Goal: Task Accomplishment & Management: Complete application form

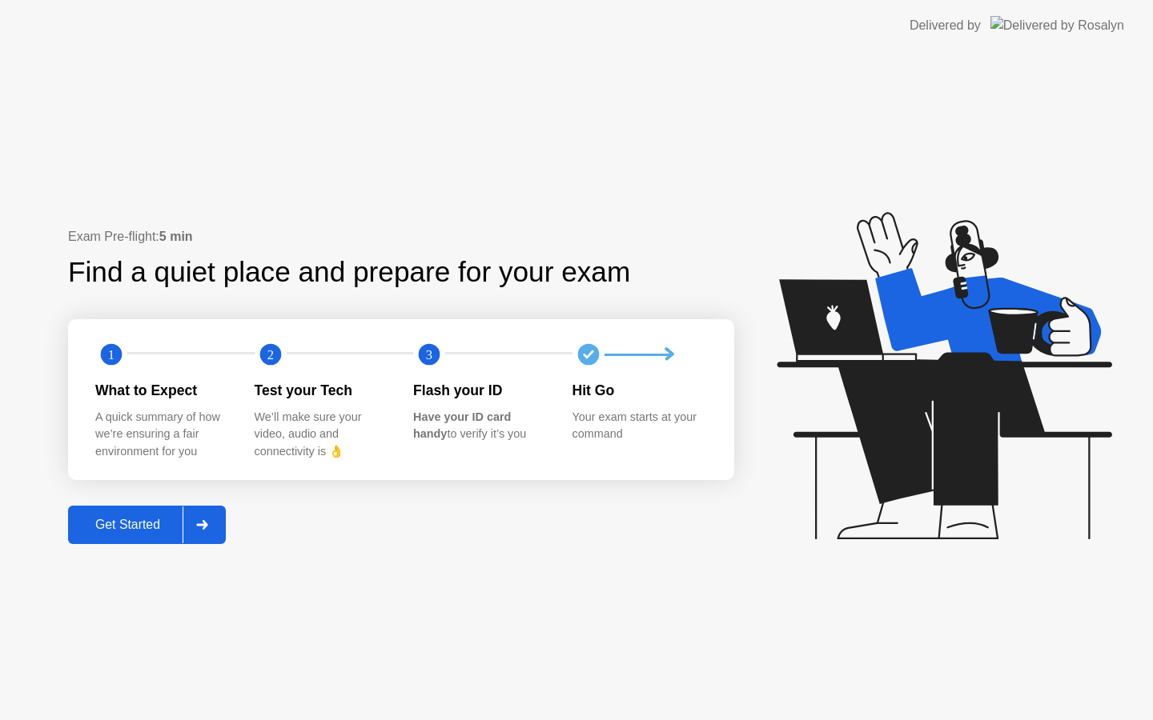
click at [111, 529] on div "Get Started" at bounding box center [128, 525] width 110 height 14
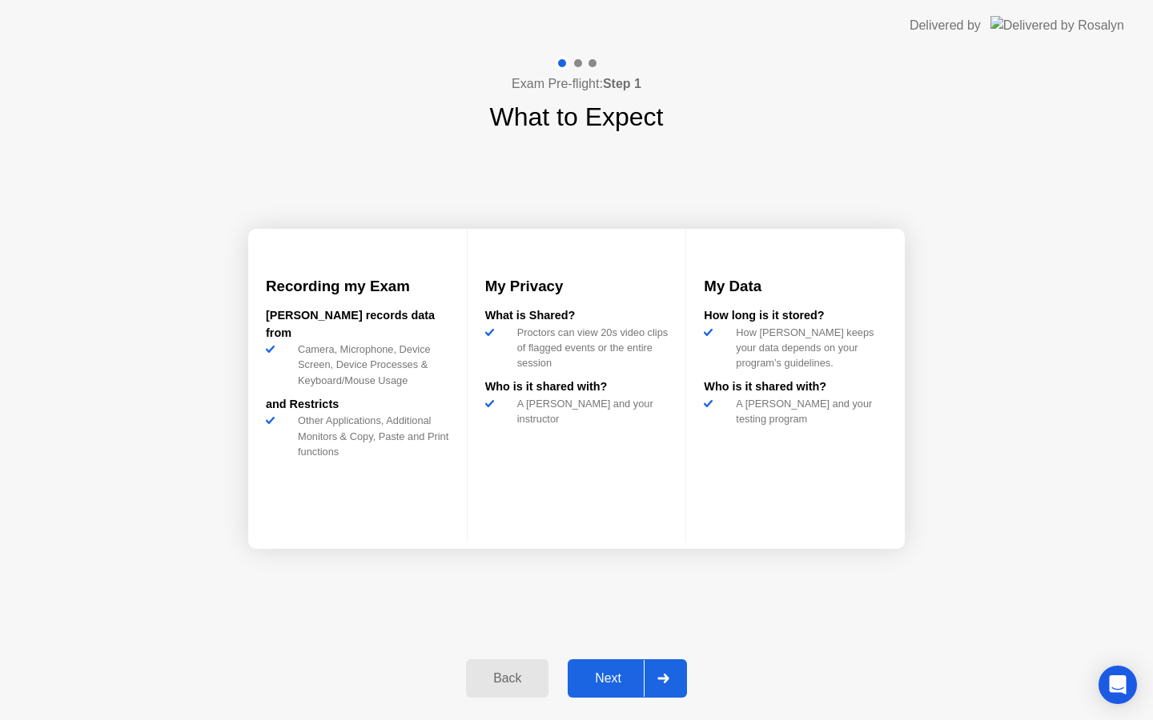
click at [621, 683] on div "Next" at bounding box center [607, 679] width 71 height 14
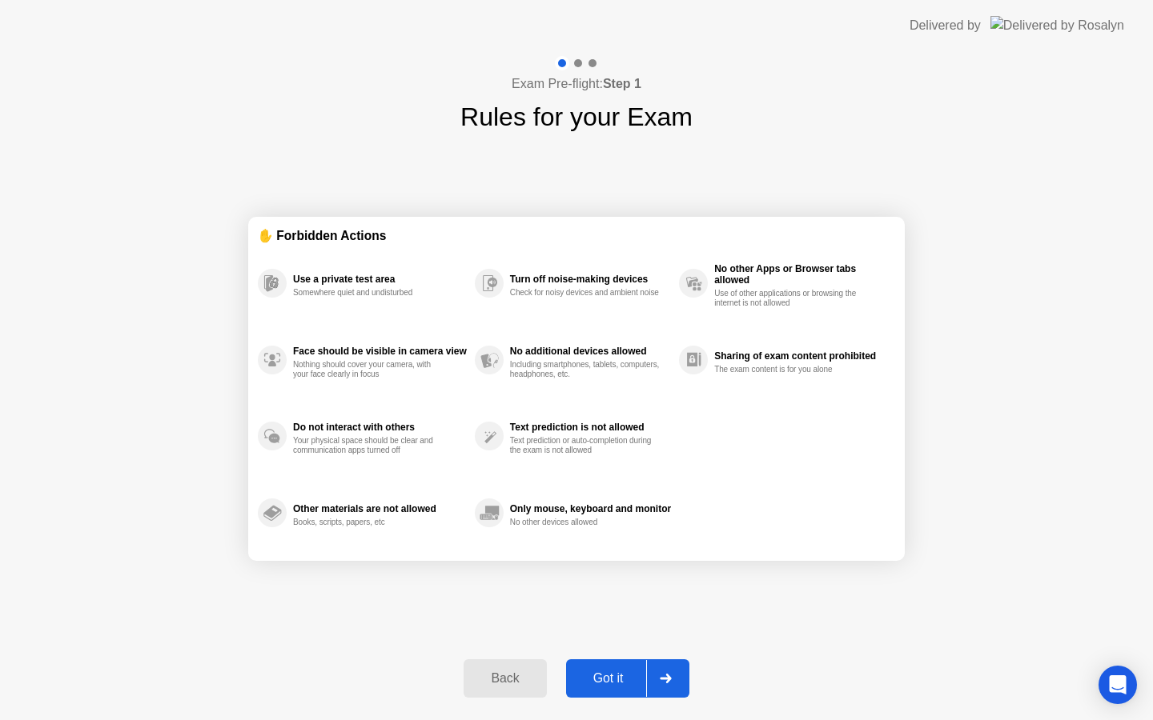
click at [612, 672] on div "Got it" at bounding box center [608, 679] width 75 height 14
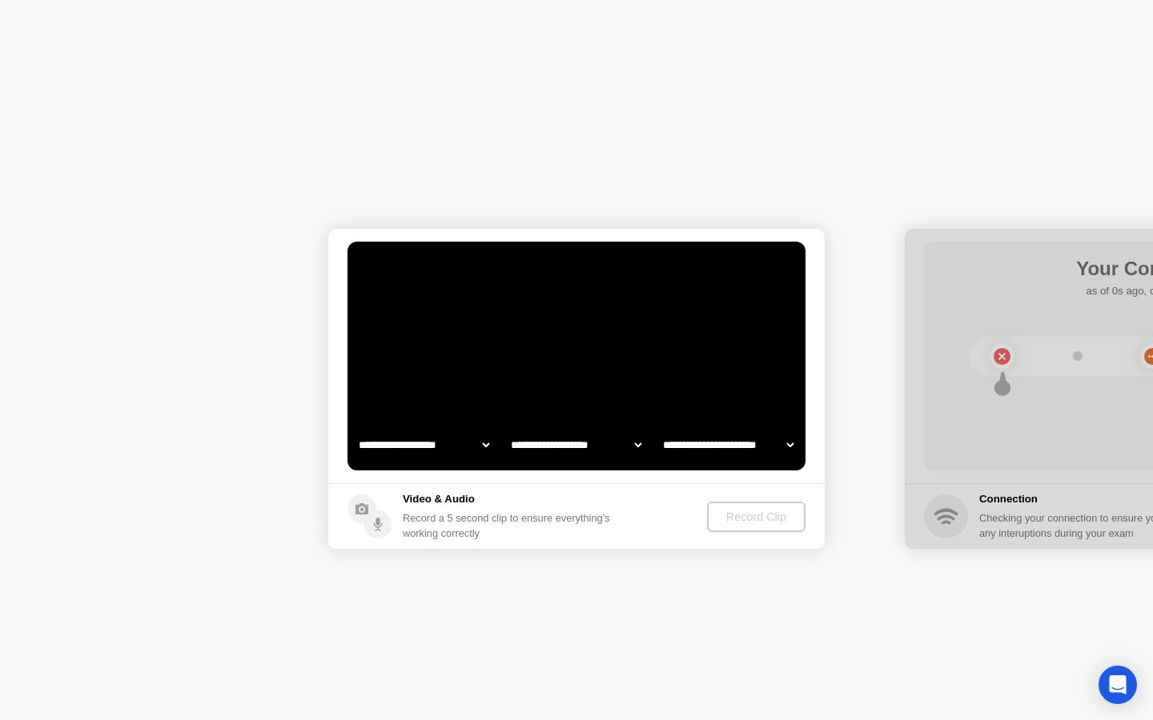
select select "**********"
select select "*******"
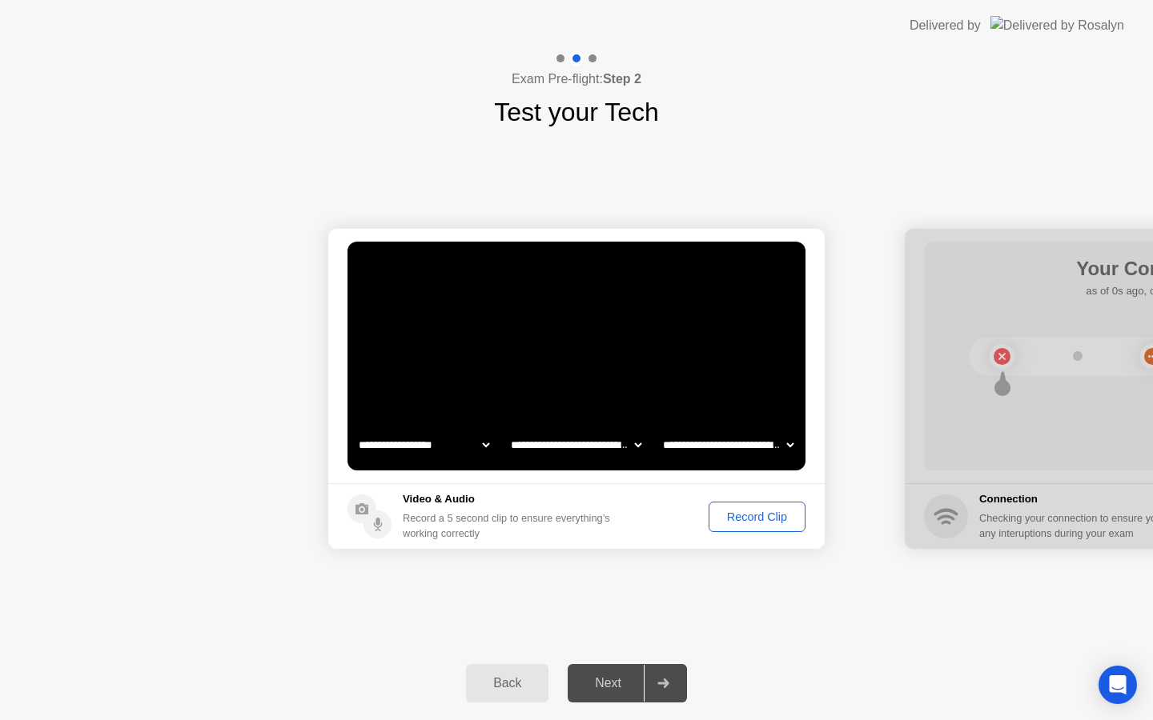
click at [589, 444] on select "**********" at bounding box center [576, 445] width 137 height 32
select select "**********"
click at [695, 444] on select "**********" at bounding box center [728, 445] width 137 height 32
select select "**********"
click at [737, 515] on div "Record Clip" at bounding box center [757, 517] width 86 height 13
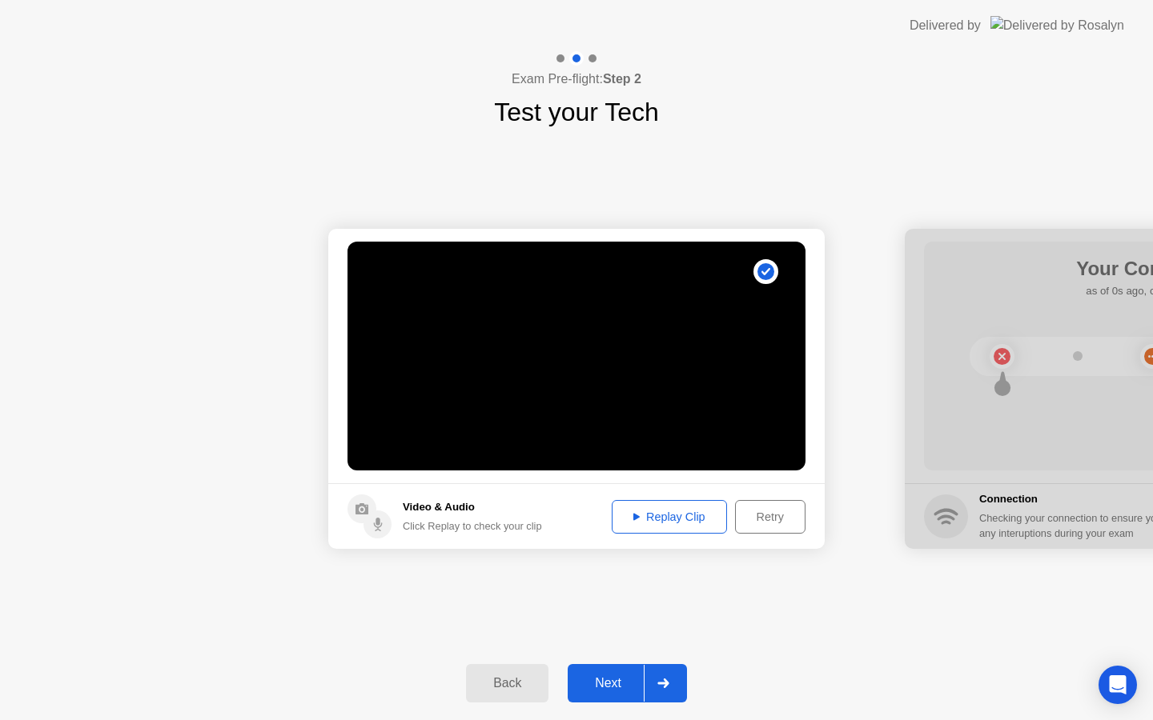
click at [649, 519] on div "Replay Clip" at bounding box center [669, 517] width 104 height 13
click at [604, 683] on div "Next" at bounding box center [607, 683] width 71 height 14
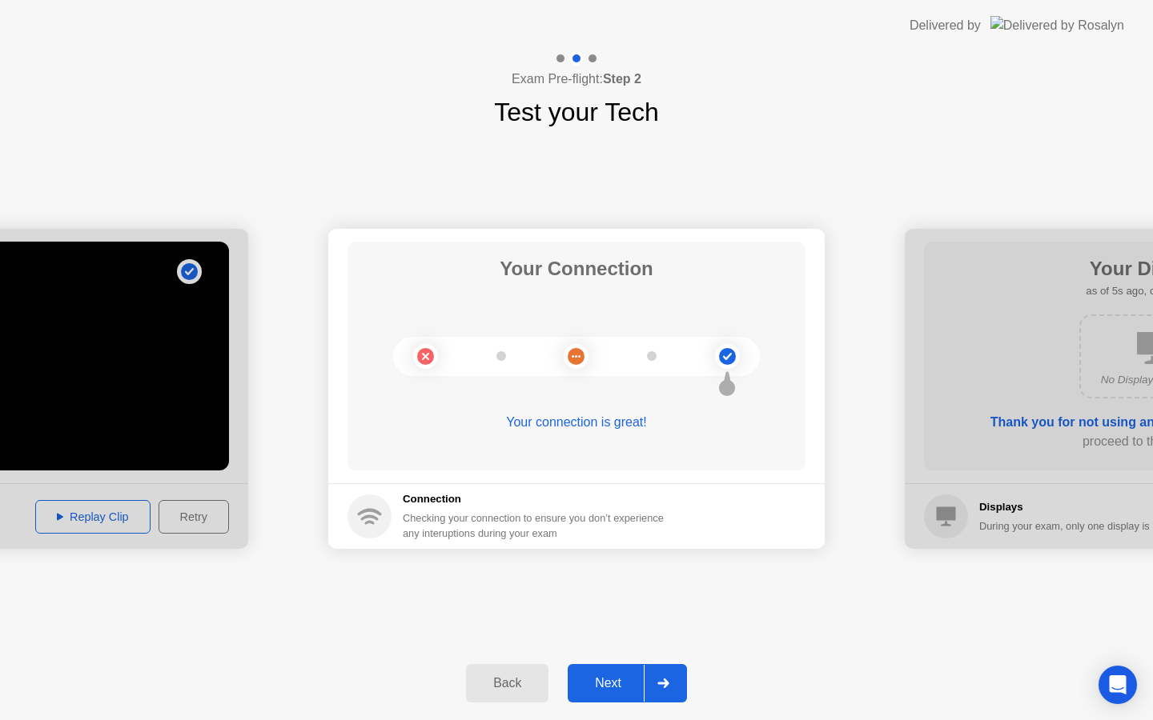
click at [604, 684] on div "Next" at bounding box center [607, 683] width 71 height 14
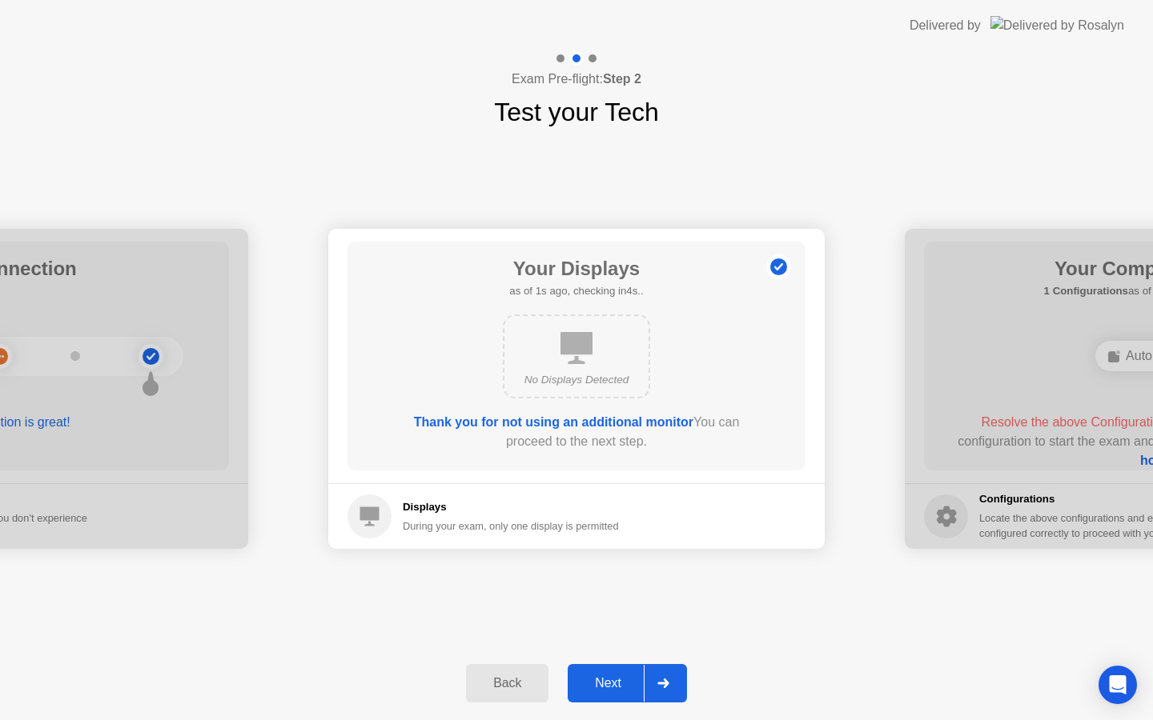
click at [615, 681] on div "Next" at bounding box center [607, 683] width 71 height 14
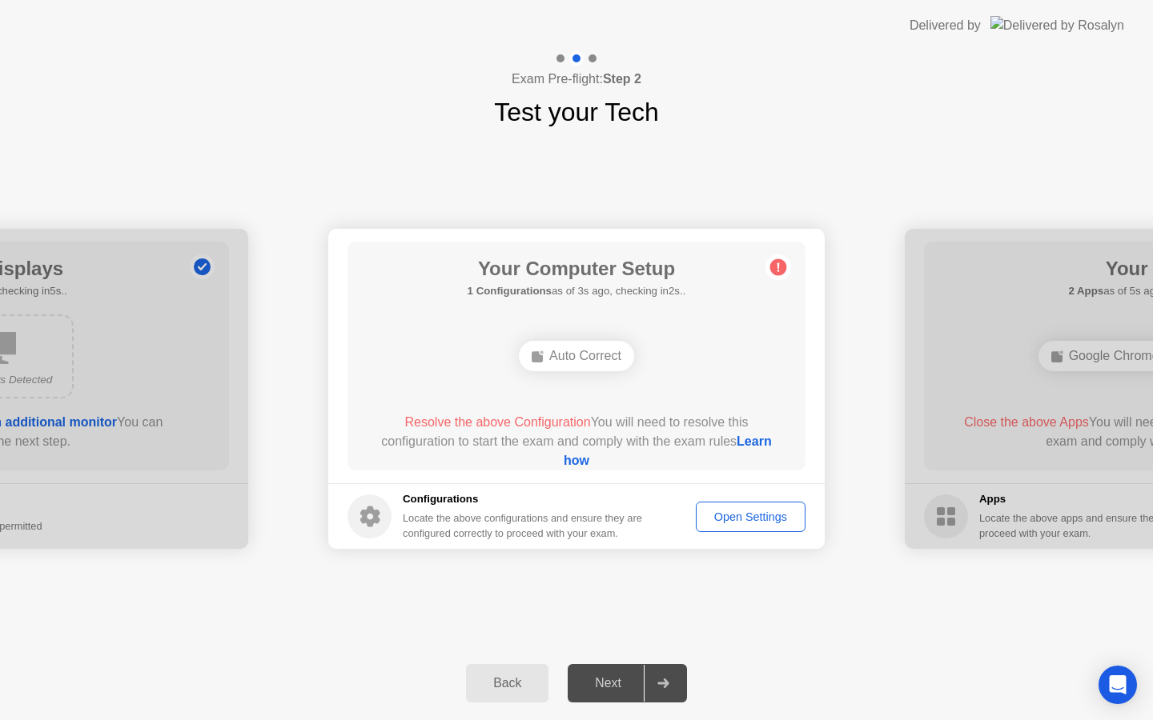
click at [619, 676] on div "Next" at bounding box center [607, 683] width 71 height 14
click at [575, 461] on link "Learn how" at bounding box center [668, 451] width 208 height 33
click at [380, 517] on circle at bounding box center [369, 517] width 44 height 44
click at [752, 518] on div "Open Settings" at bounding box center [750, 517] width 98 height 13
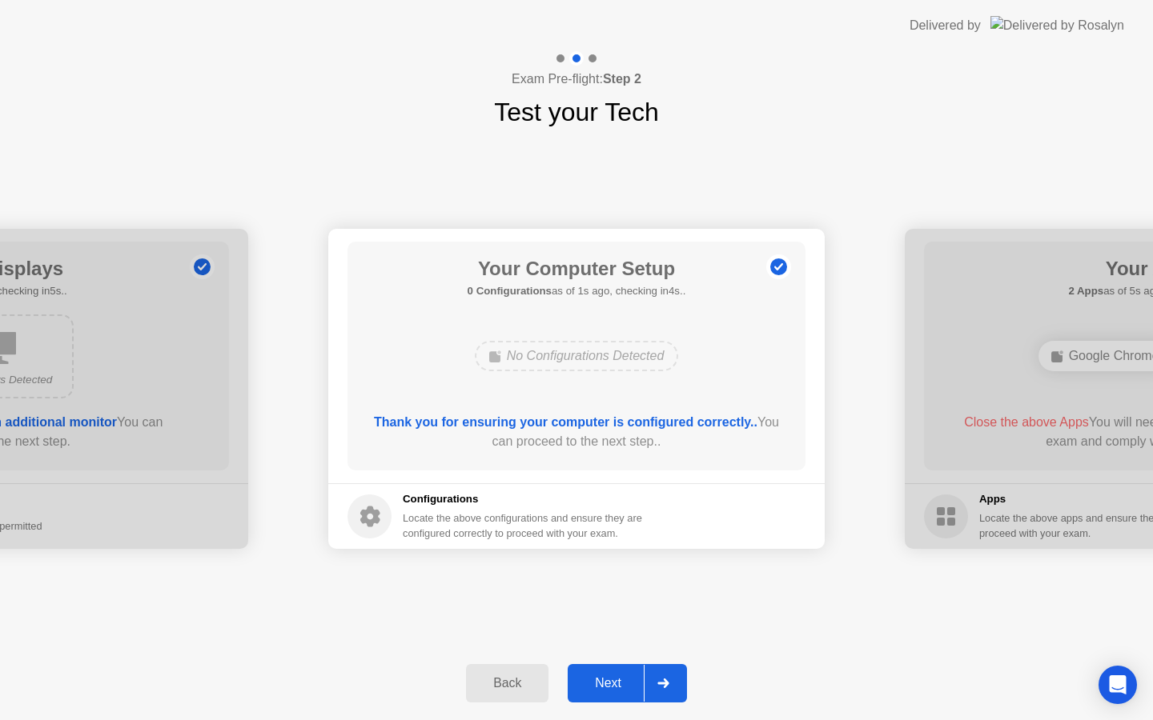
click at [609, 680] on div "Next" at bounding box center [607, 683] width 71 height 14
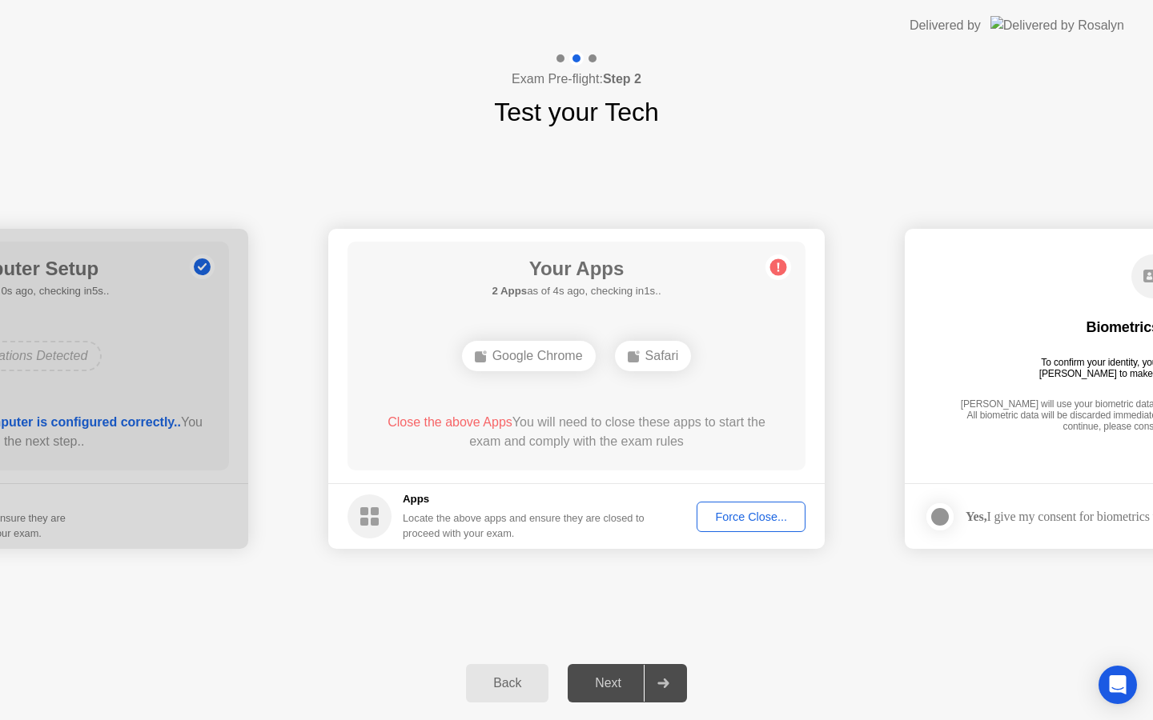
click at [753, 519] on div "Force Close..." at bounding box center [751, 517] width 98 height 13
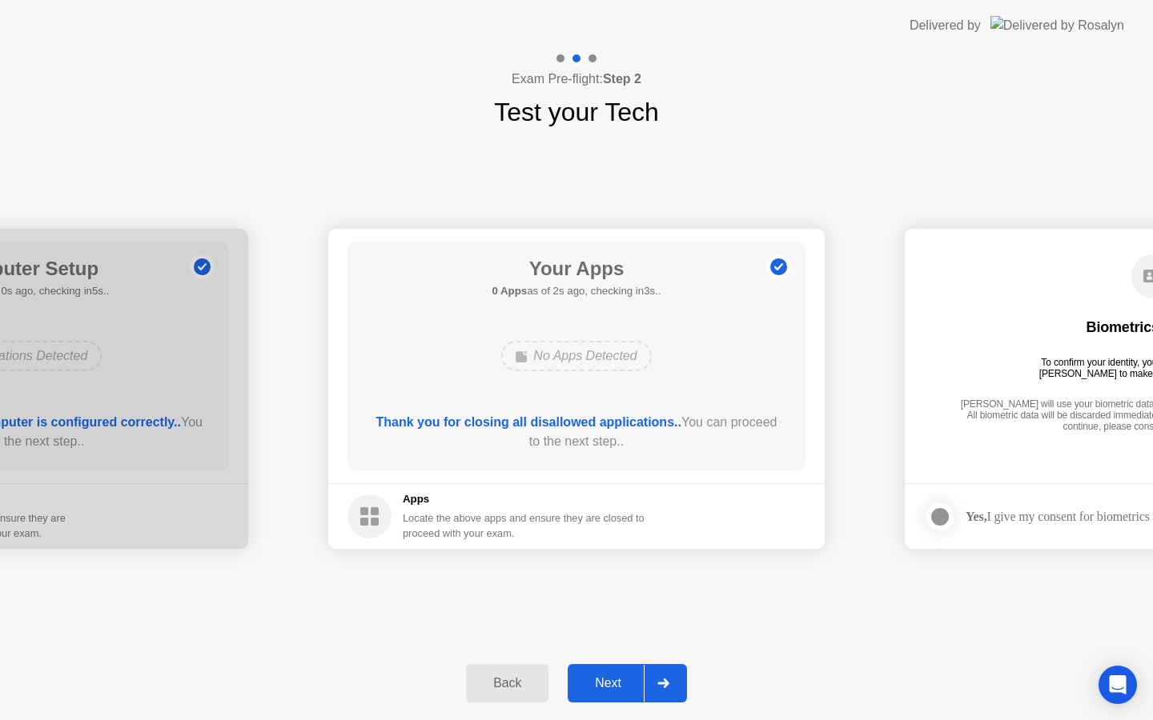
click at [604, 691] on div "Next" at bounding box center [607, 683] width 71 height 14
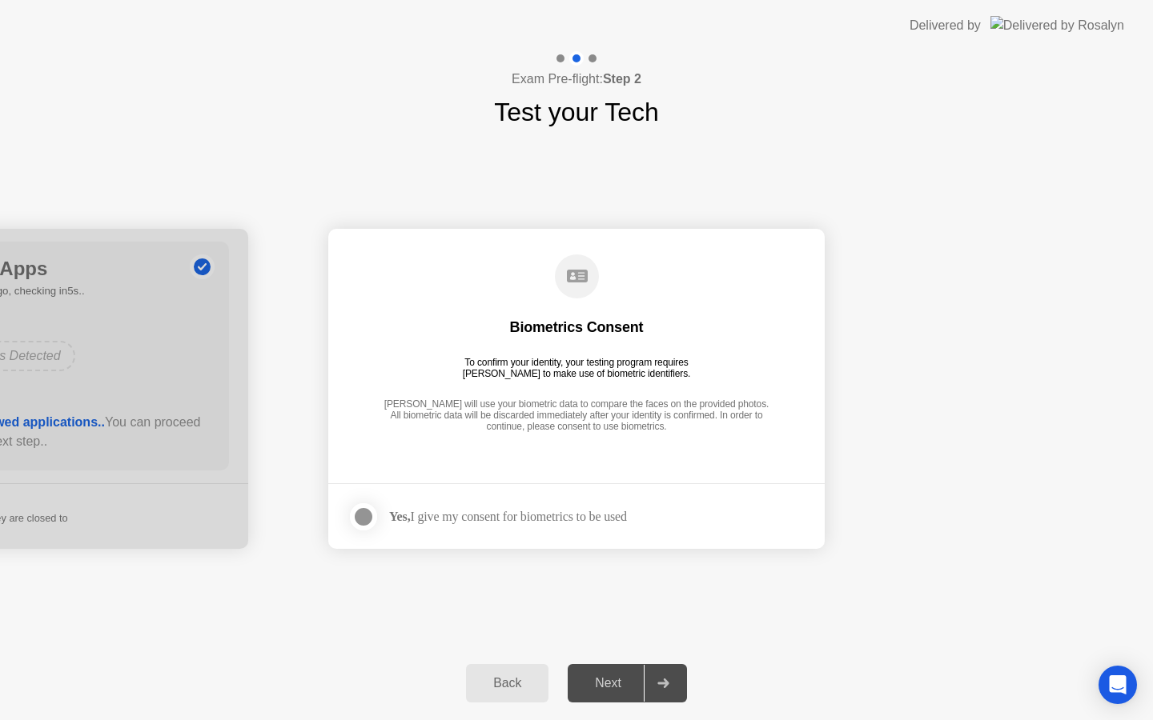
click at [612, 684] on div "Next" at bounding box center [607, 683] width 71 height 14
click at [365, 513] on div at bounding box center [363, 517] width 19 height 19
click at [612, 680] on div "Next" at bounding box center [607, 683] width 71 height 14
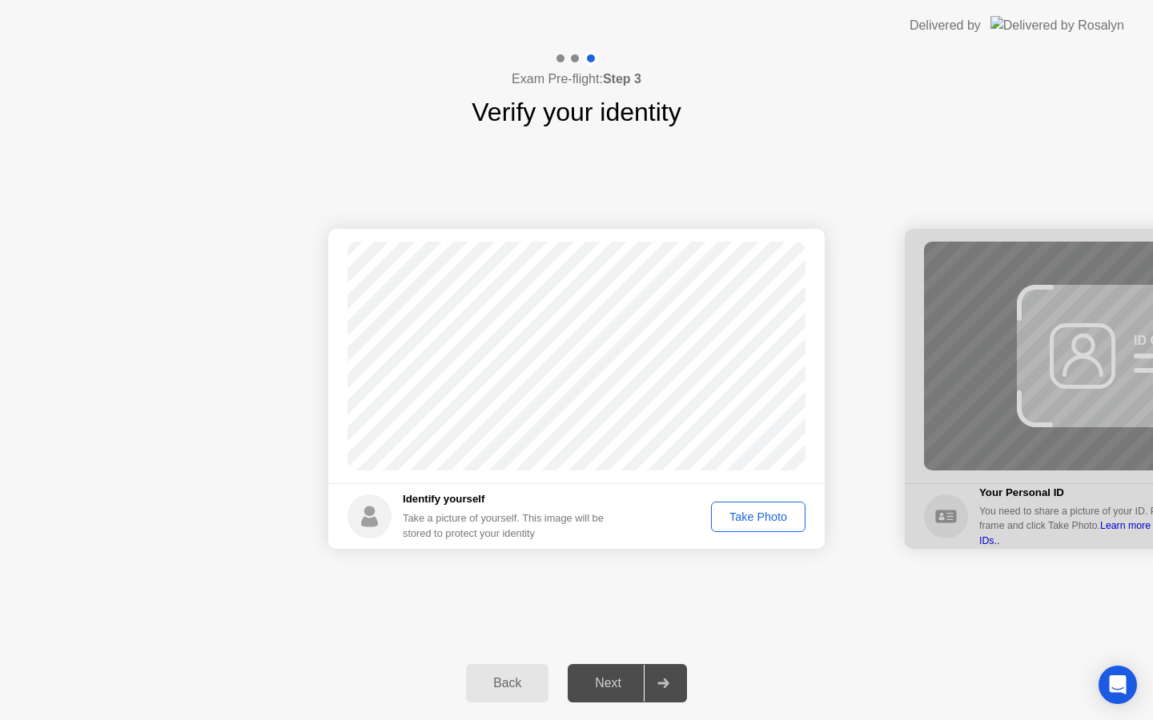
click at [745, 512] on div "Take Photo" at bounding box center [757, 517] width 83 height 13
click at [768, 518] on div "Retake" at bounding box center [768, 517] width 62 height 13
click at [750, 519] on div "Take Photo" at bounding box center [757, 517] width 83 height 13
click at [608, 682] on div "Next" at bounding box center [607, 683] width 71 height 14
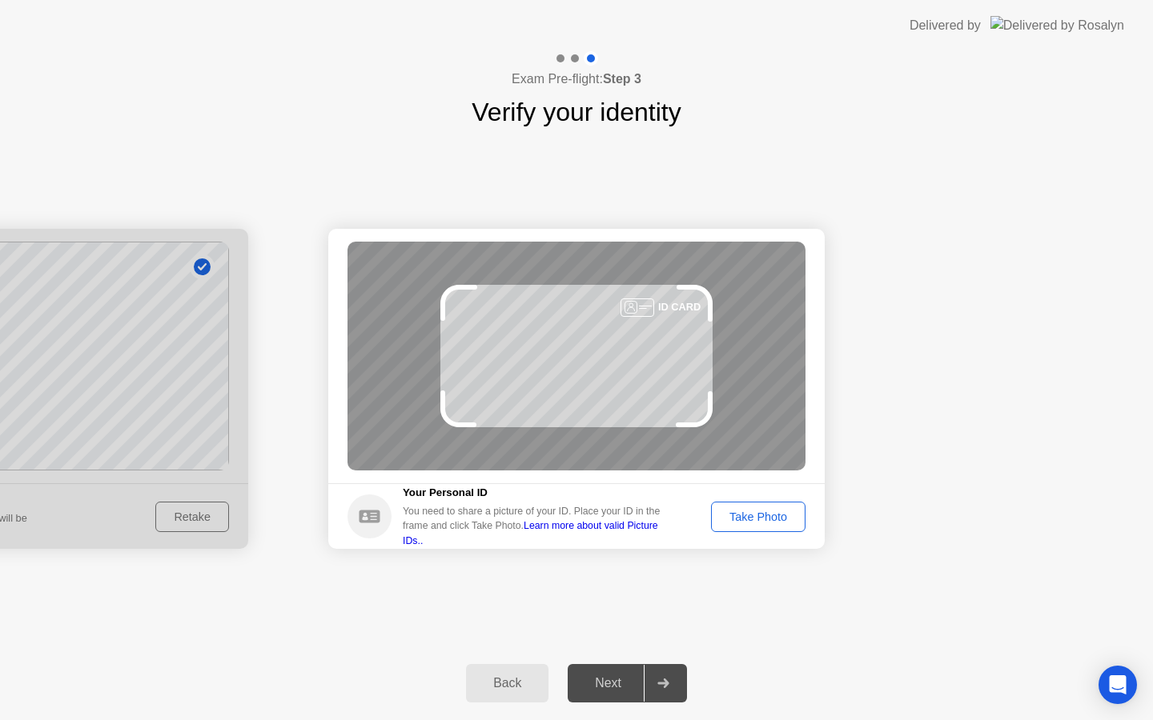
click at [744, 518] on div "Take Photo" at bounding box center [757, 517] width 83 height 13
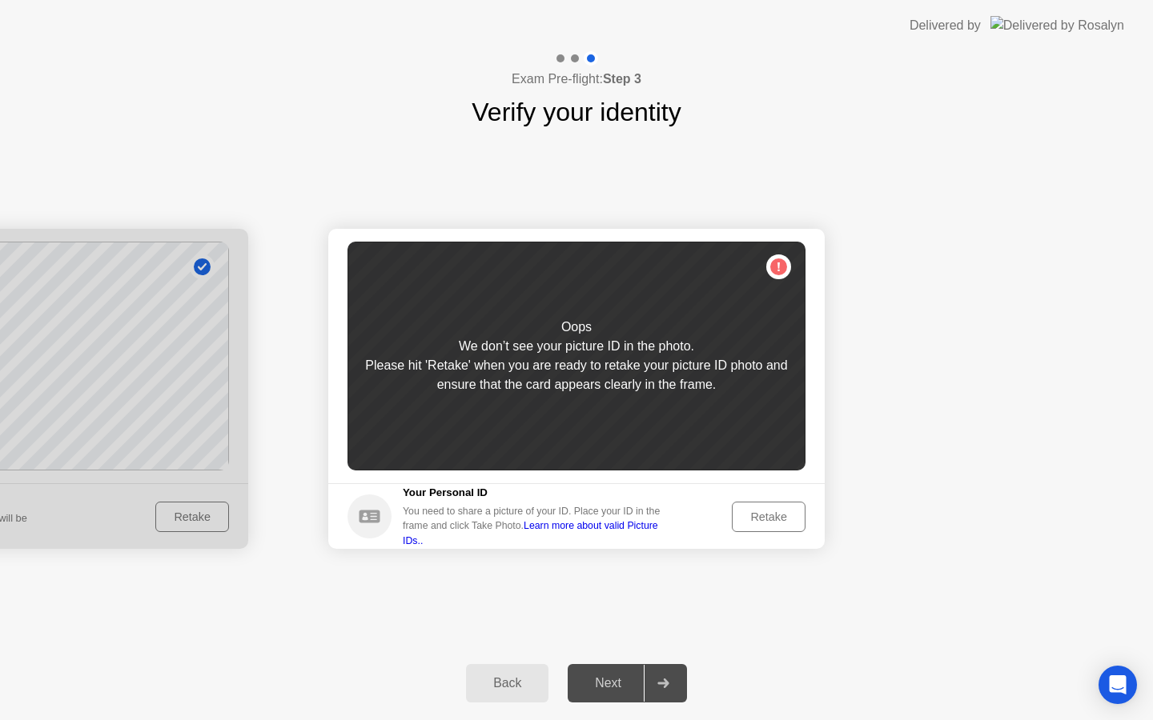
click at [760, 522] on div "Retake" at bounding box center [768, 517] width 62 height 13
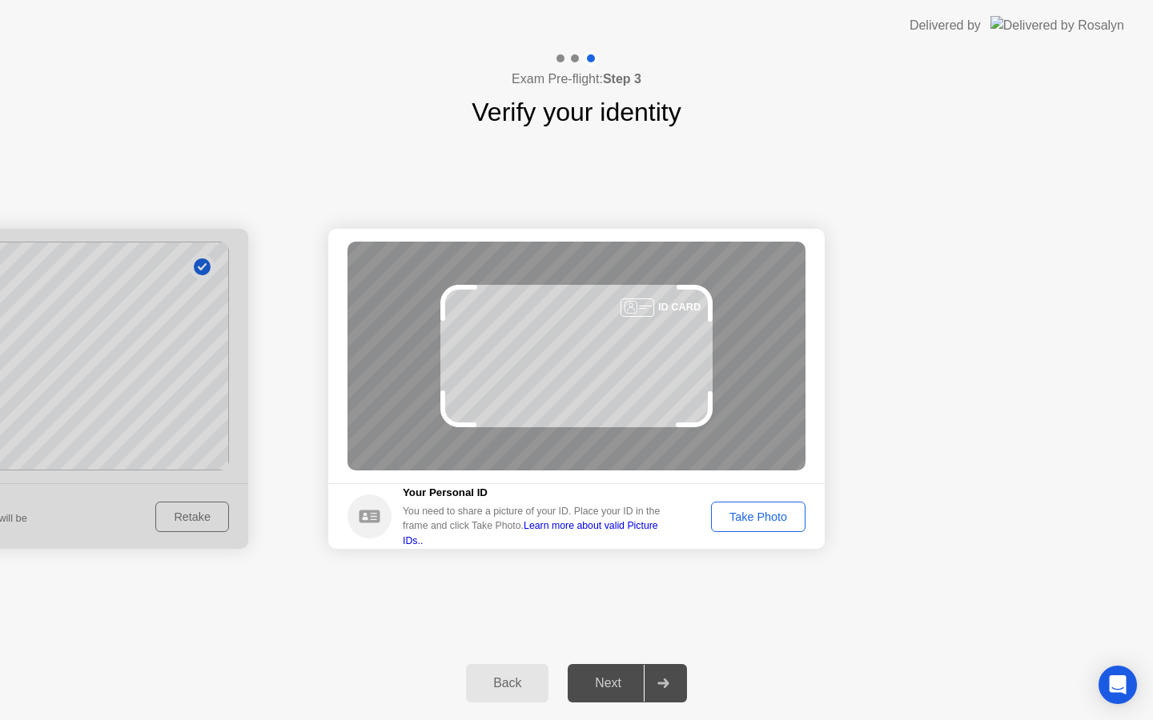
click at [748, 516] on div "Take Photo" at bounding box center [757, 517] width 83 height 13
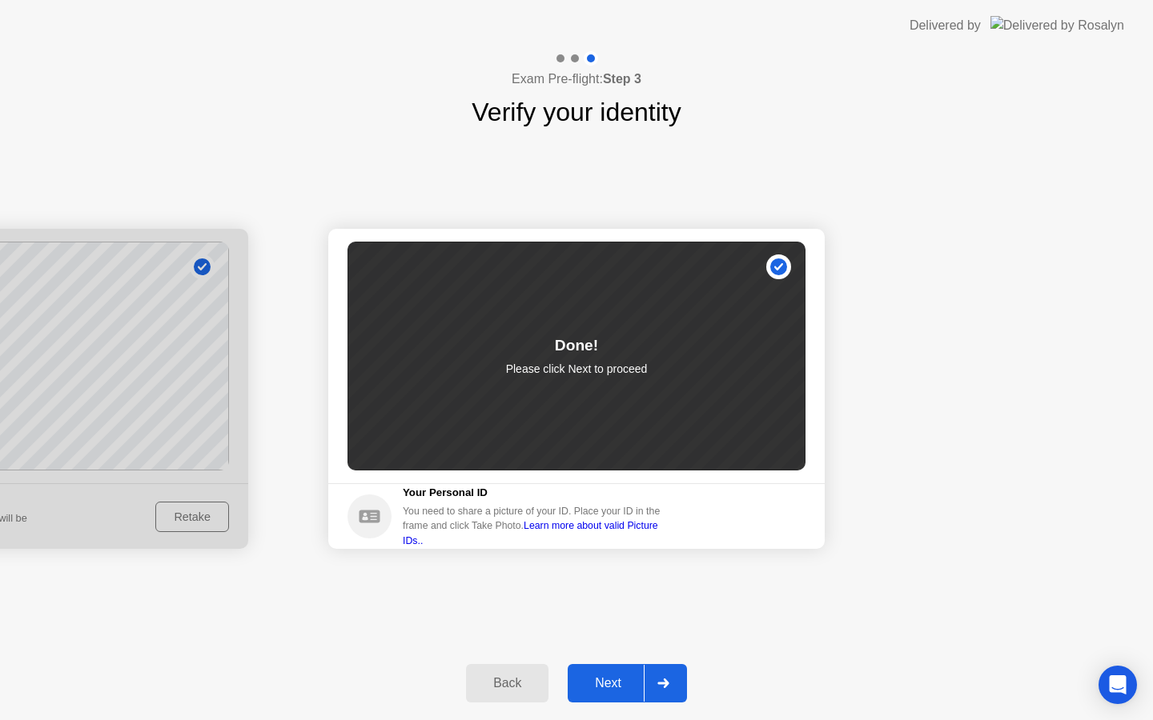
click at [616, 677] on div "Next" at bounding box center [607, 683] width 71 height 14
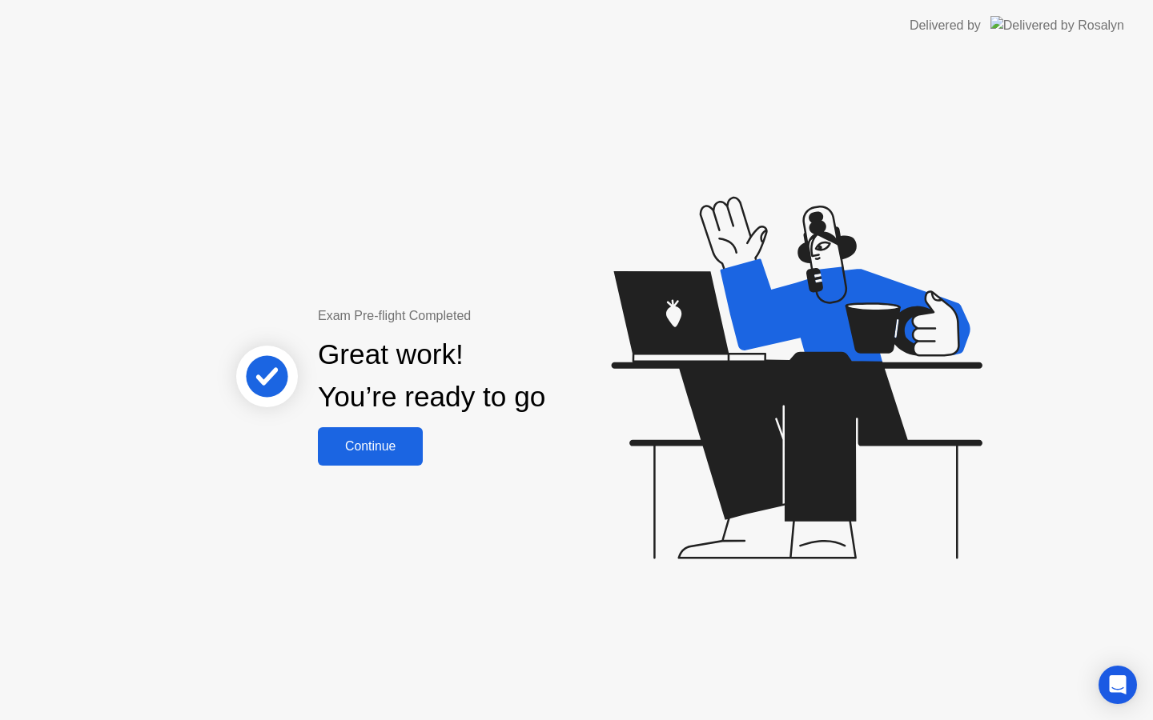
click at [362, 443] on div "Continue" at bounding box center [370, 446] width 95 height 14
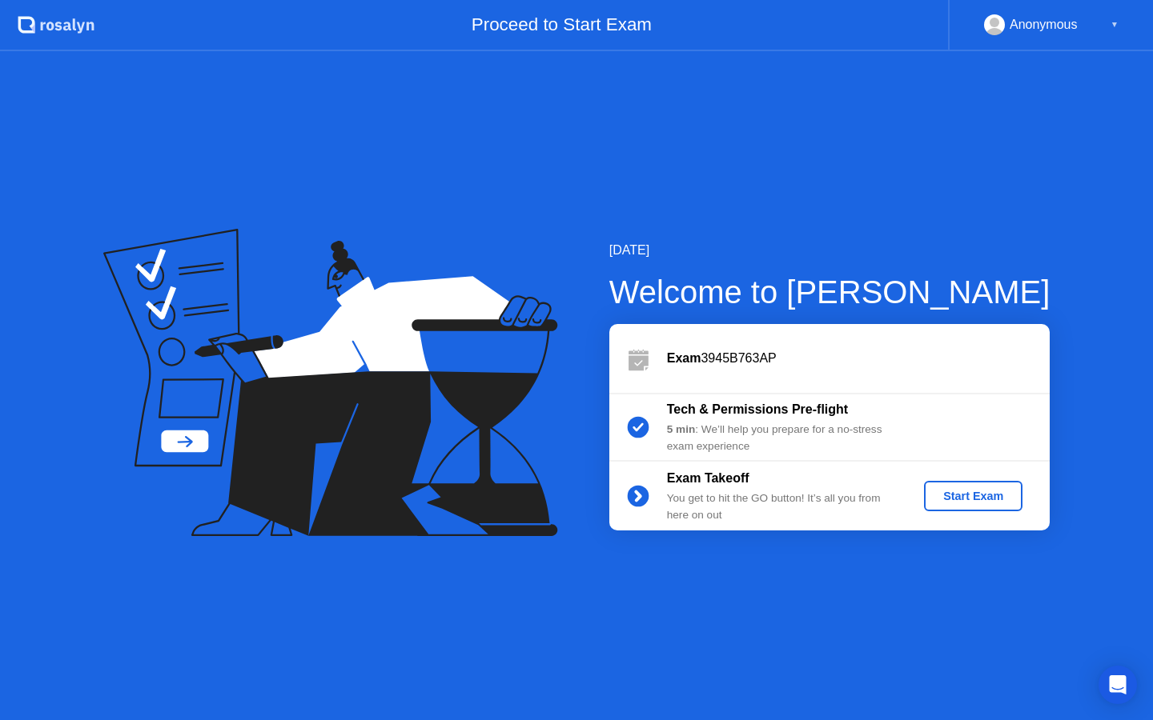
click at [981, 498] on div "Start Exam" at bounding box center [973, 496] width 86 height 13
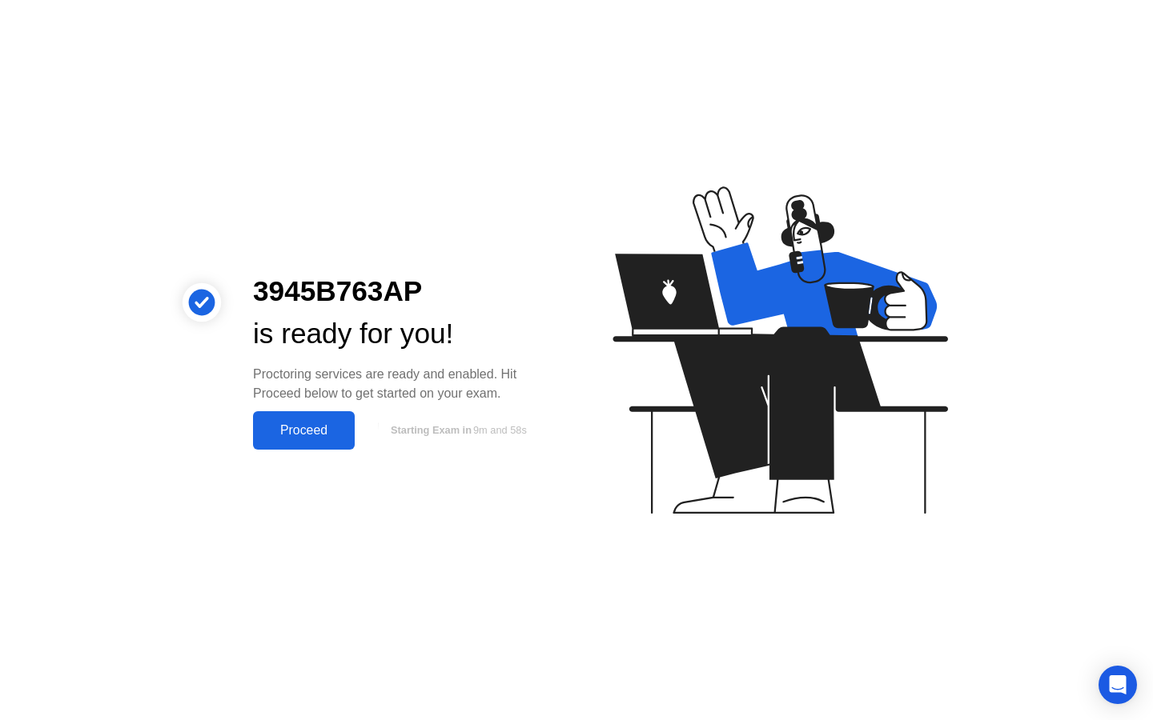
click at [294, 435] on div "Proceed" at bounding box center [304, 430] width 92 height 14
